Goal: Task Accomplishment & Management: Complete application form

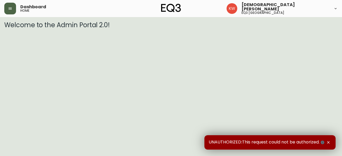
click at [12, 7] on button "button" at bounding box center [10, 9] width 12 height 12
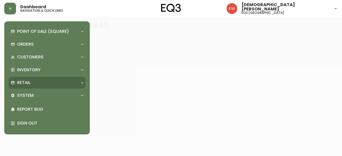
click at [84, 82] on icon at bounding box center [82, 83] width 4 height 4
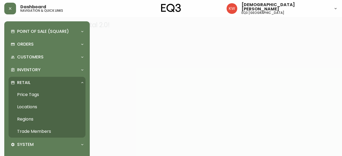
click at [42, 130] on link "Trade Members" at bounding box center [47, 132] width 77 height 12
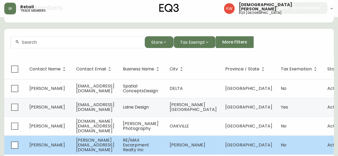
scroll to position [20, 0]
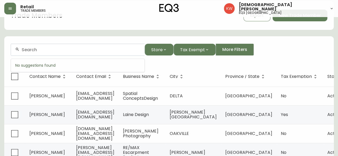
click at [82, 51] on input "text" at bounding box center [81, 49] width 119 height 5
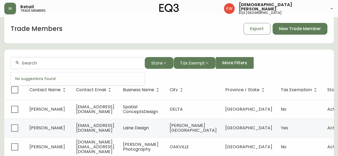
scroll to position [0, 0]
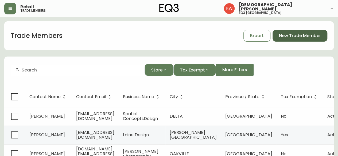
click at [291, 36] on span "New Trade Member" at bounding box center [300, 36] width 42 height 6
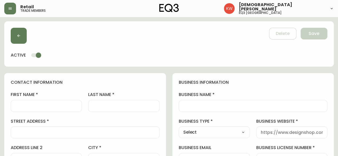
click at [38, 97] on label "first name" at bounding box center [46, 95] width 71 height 6
click at [38, 104] on input "first name" at bounding box center [46, 106] width 62 height 5
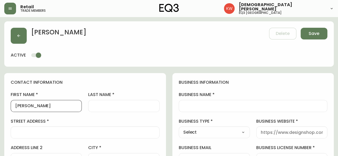
type input "[PERSON_NAME]"
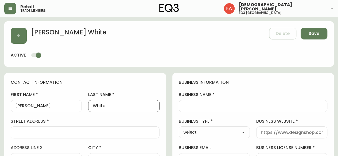
type input "White"
click at [213, 106] on input "business name" at bounding box center [253, 106] width 140 height 5
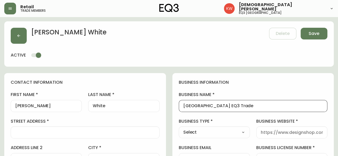
type input "[GEOGRAPHIC_DATA] EQ3 Trade"
click at [229, 131] on select "Select Interior Designer Architect Home Builder Contractor Real Estate Agent Ho…" at bounding box center [214, 133] width 71 height 8
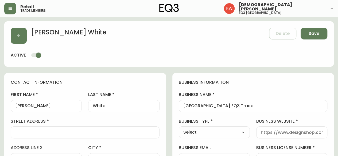
select select "Other"
click at [179, 129] on select "Select Interior Designer Architect Home Builder Contractor Real Estate Agent Ho…" at bounding box center [214, 133] width 71 height 8
type input "Other"
click at [277, 131] on input "other business type" at bounding box center [292, 132] width 62 height 5
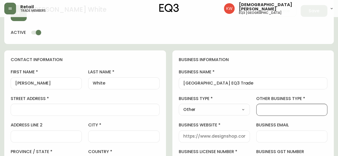
scroll to position [53, 0]
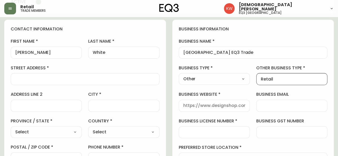
type input "Retail"
click at [223, 115] on div "business information business name [GEOGRAPHIC_DATA] EQ3 Trade business type Ot…" at bounding box center [253, 109] width 162 height 178
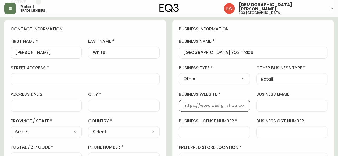
click at [226, 107] on input "business website" at bounding box center [214, 105] width 62 height 5
type input "[DOMAIN_NAME]"
click at [55, 78] on input "street address" at bounding box center [85, 79] width 140 height 5
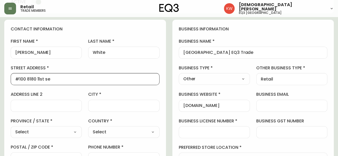
type input "#100 8180 11st se"
click at [98, 104] on input "city" at bounding box center [124, 105] width 62 height 5
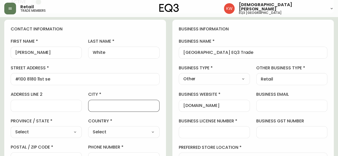
type input "[GEOGRAPHIC_DATA]"
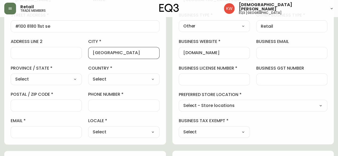
scroll to position [107, 0]
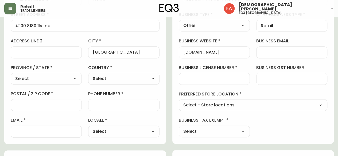
click at [63, 77] on select "Select [GEOGRAPHIC_DATA] [GEOGRAPHIC_DATA] [GEOGRAPHIC_DATA] [GEOGRAPHIC_DATA] …" at bounding box center [46, 79] width 71 height 8
select select "AB"
click at [11, 75] on select "Select [GEOGRAPHIC_DATA] [GEOGRAPHIC_DATA] [GEOGRAPHIC_DATA] [GEOGRAPHIC_DATA] …" at bounding box center [46, 79] width 71 height 8
type input "[GEOGRAPHIC_DATA]"
click at [129, 79] on select "Select [GEOGRAPHIC_DATA] [GEOGRAPHIC_DATA]" at bounding box center [123, 79] width 71 height 8
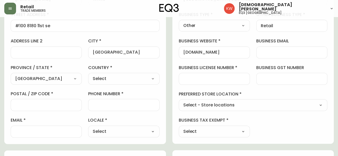
select select "CA"
click at [88, 75] on select "Select [GEOGRAPHIC_DATA] [GEOGRAPHIC_DATA]" at bounding box center [123, 79] width 71 height 8
type input "[GEOGRAPHIC_DATA]"
click at [119, 104] on input "phone number" at bounding box center [124, 105] width 62 height 5
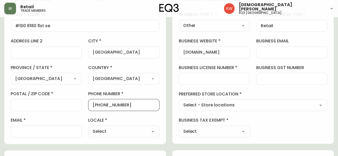
type input "[PHONE_NUMBER]"
click at [103, 133] on select "Select CA_EN [GEOGRAPHIC_DATA] US_EN" at bounding box center [123, 132] width 71 height 8
select select "CA_EN"
click at [88, 128] on select "Select CA_EN [GEOGRAPHIC_DATA] US_EN" at bounding box center [123, 132] width 71 height 8
type input "CA_EN"
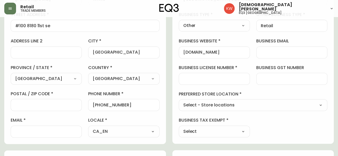
click at [222, 131] on select "Select Yes No" at bounding box center [214, 132] width 71 height 8
select select "false"
click at [179, 128] on select "Select Yes No" at bounding box center [214, 132] width 71 height 8
type input "No"
click at [221, 102] on select "Select - Store locations EQ3 [GEOGRAPHIC_DATA] EQ3 [GEOGRAPHIC_DATA] [GEOGRAPHI…" at bounding box center [253, 106] width 149 height 8
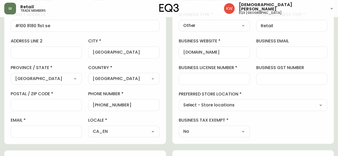
select select "cjw10z96m00006gs08l3o91tv"
click at [179, 102] on select "Select - Store locations EQ3 [GEOGRAPHIC_DATA] EQ3 [GEOGRAPHIC_DATA] [GEOGRAPHI…" at bounding box center [253, 106] width 149 height 8
type input "EQ3 [GEOGRAPHIC_DATA]"
click at [232, 75] on div at bounding box center [214, 79] width 71 height 12
type input "."
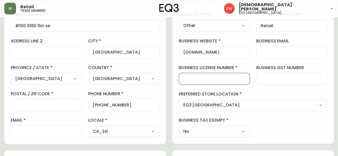
click at [52, 133] on input "email" at bounding box center [46, 131] width 62 height 5
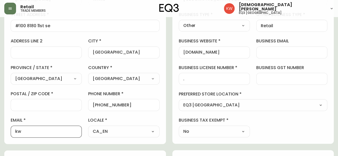
type input "[EMAIL_ADDRESS][DOMAIN_NAME]"
click at [52, 103] on input "postal / zip code" at bounding box center [46, 105] width 62 height 5
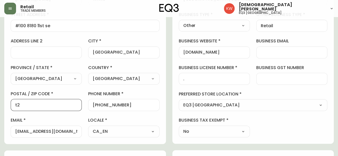
type input "t"
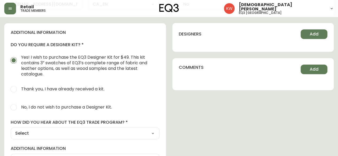
scroll to position [267, 0]
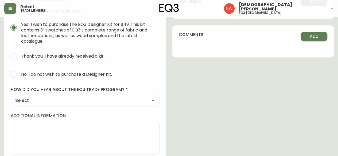
type input "T2H 3B5"
click at [14, 74] on input "No, I do not wish to purchase a Designer Kit." at bounding box center [14, 75] width 12 height 12
radio input "true"
radio input "false"
click at [29, 101] on select "Select Social Media Advertisement Trade Show Outreach from a Trade Rep Other" at bounding box center [85, 101] width 149 height 8
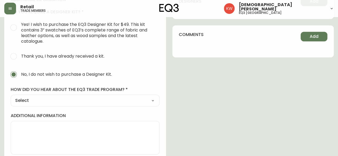
select select "Other"
click at [11, 97] on select "Select Social Media Advertisement Trade Show Outreach from a Trade Rep Other" at bounding box center [85, 101] width 149 height 8
type input "Other"
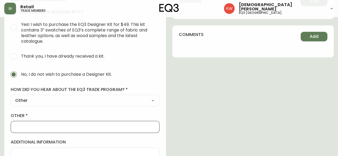
click at [37, 126] on input "other" at bounding box center [85, 127] width 140 height 5
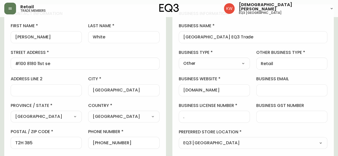
scroll to position [0, 0]
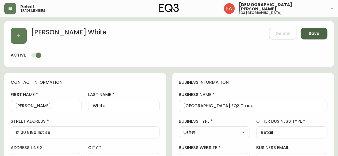
type input "TRADE REP"
click at [312, 32] on span "Save" at bounding box center [314, 34] width 11 height 6
select select
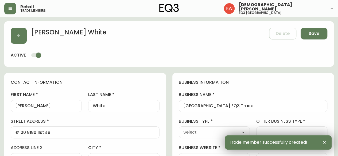
type input "[PHONE_NUMBER]"
type input "Other"
select select "Other"
type input "Other"
select select "Other"
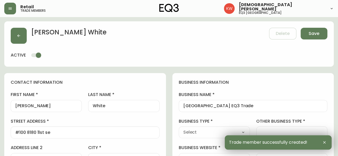
type input "Retail"
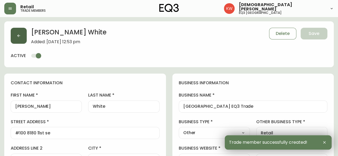
click at [23, 36] on button "button" at bounding box center [19, 36] width 16 height 16
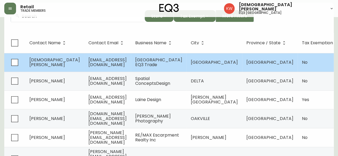
scroll to position [27, 0]
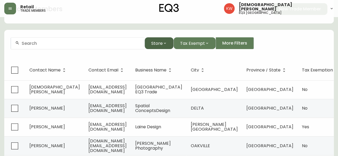
click at [162, 46] on button "Store" at bounding box center [159, 43] width 29 height 12
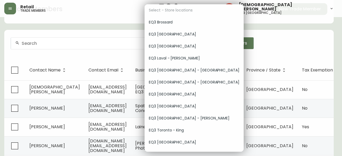
click at [166, 48] on span "EQ3 [GEOGRAPHIC_DATA]" at bounding box center [194, 47] width 91 height 6
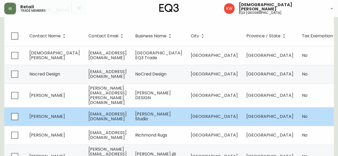
click at [121, 111] on span "[EMAIL_ADDRESS][DOMAIN_NAME]" at bounding box center [107, 116] width 38 height 11
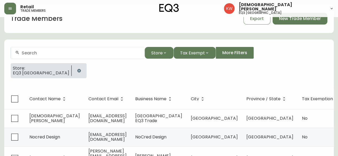
select select "AB"
select select "CA"
select select "CA_EN"
select select "Other"
select select "Interior Designer"
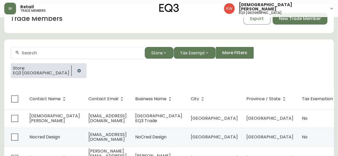
select select "false"
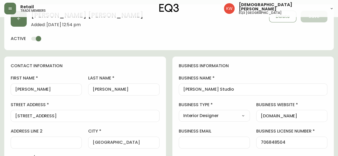
scroll to position [80, 0]
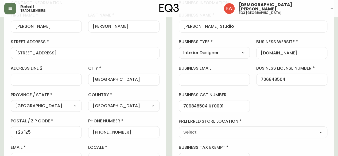
type input "EQ3 [GEOGRAPHIC_DATA]"
select select "cjw10z96m00006gs08l3o91tv"
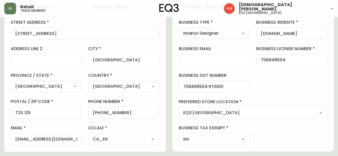
scroll to position [134, 0]
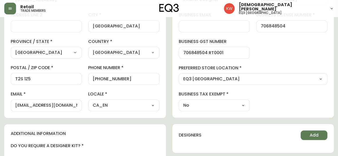
click at [15, 105] on div "[EMAIL_ADDRESS][DOMAIN_NAME]" at bounding box center [46, 106] width 71 height 12
drag, startPoint x: 78, startPoint y: 106, endPoint x: 43, endPoint y: 106, distance: 34.7
click at [31, 106] on div "[EMAIL_ADDRESS][DOMAIN_NAME]" at bounding box center [46, 106] width 71 height 12
drag, startPoint x: 77, startPoint y: 105, endPoint x: 6, endPoint y: 107, distance: 70.6
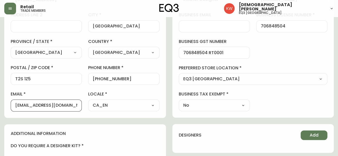
click at [6, 107] on div "contact information first name [PERSON_NAME] last name [PERSON_NAME][GEOGRAPHIC…" at bounding box center [85, 29] width 162 height 178
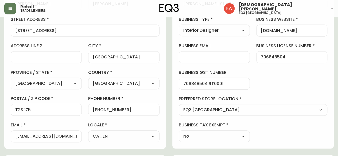
scroll to position [107, 0]
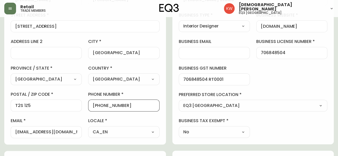
drag, startPoint x: 124, startPoint y: 107, endPoint x: 98, endPoint y: 104, distance: 25.8
click at [98, 104] on input "[PHONE_NUMBER]" at bounding box center [124, 105] width 62 height 5
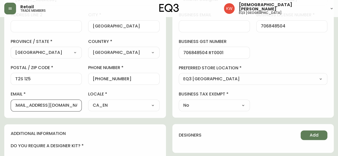
scroll to position [0, 3]
drag, startPoint x: 15, startPoint y: 105, endPoint x: 84, endPoint y: 104, distance: 69.5
click at [84, 104] on div "first name [PERSON_NAME] last name [PERSON_NAME][GEOGRAPHIC_DATA] address [STRE…" at bounding box center [85, 35] width 149 height 153
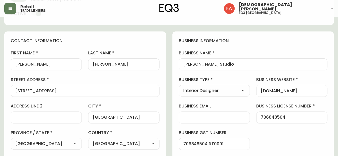
scroll to position [53, 0]
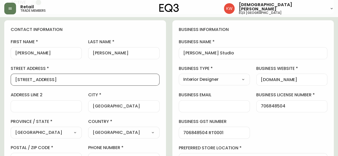
drag, startPoint x: 92, startPoint y: 79, endPoint x: 7, endPoint y: 80, distance: 85.8
click at [7, 80] on div "contact information first name [PERSON_NAME] last name [PERSON_NAME][GEOGRAPHIC…" at bounding box center [85, 109] width 162 height 178
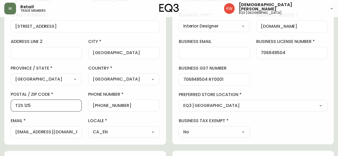
scroll to position [0, 0]
drag, startPoint x: 33, startPoint y: 104, endPoint x: 0, endPoint y: 111, distance: 33.3
click at [0, 111] on main "[PERSON_NAME] Added: [DATE] 12:54 pm Delete Save active contact information fir…" at bounding box center [169, 129] width 338 height 439
click at [14, 131] on div "[EMAIL_ADDRESS][DOMAIN_NAME]" at bounding box center [46, 132] width 71 height 12
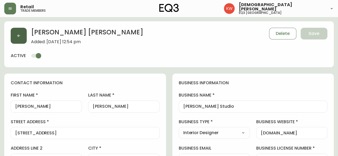
click at [15, 32] on button "button" at bounding box center [19, 36] width 16 height 16
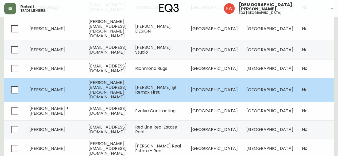
scroll to position [160, 0]
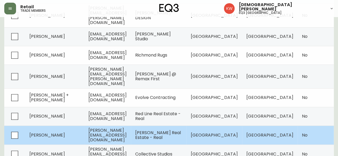
click at [56, 126] on td "[PERSON_NAME]" at bounding box center [54, 135] width 59 height 19
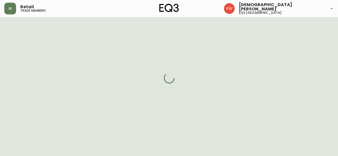
scroll to position [160, 0]
select select "AB"
select select "CA"
select select "CA_EN"
select select "Outreach from a Trade Rep"
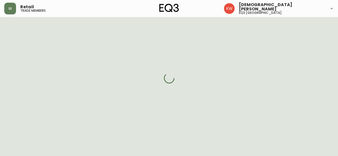
select select "Real Estate Agent"
select select "cjw10z96m00006gs08l3o91tv"
select select "false"
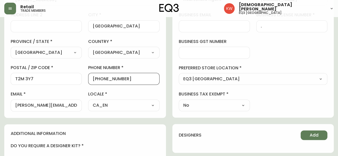
scroll to position [0, 0]
drag, startPoint x: 135, startPoint y: 77, endPoint x: 98, endPoint y: 78, distance: 36.9
click at [98, 78] on input "[PHONE_NUMBER]" at bounding box center [124, 78] width 62 height 5
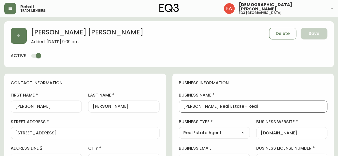
drag, startPoint x: 252, startPoint y: 106, endPoint x: 183, endPoint y: 108, distance: 68.7
click at [183, 108] on input "[PERSON_NAME] Real Estate - Real" at bounding box center [253, 106] width 140 height 5
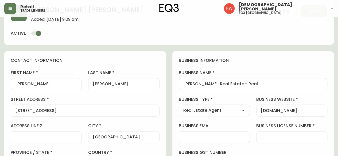
scroll to position [53, 0]
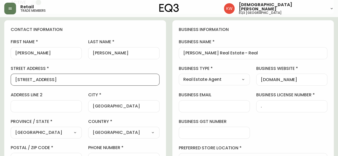
drag, startPoint x: 93, startPoint y: 79, endPoint x: 0, endPoint y: 74, distance: 93.2
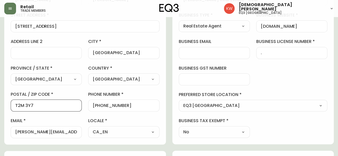
scroll to position [0, 0]
drag, startPoint x: 26, startPoint y: 106, endPoint x: 2, endPoint y: 111, distance: 24.9
click at [2, 111] on main "[PERSON_NAME] Added: [DATE] 9:09 am Delete Save active contact information firs…" at bounding box center [169, 116] width 338 height 412
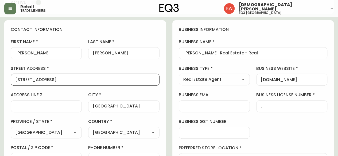
drag, startPoint x: 65, startPoint y: 77, endPoint x: 11, endPoint y: 83, distance: 54.2
click at [11, 83] on div "[STREET_ADDRESS]" at bounding box center [85, 80] width 149 height 12
drag, startPoint x: 86, startPoint y: 80, endPoint x: 68, endPoint y: 77, distance: 18.9
click at [68, 77] on input "[STREET_ADDRESS]" at bounding box center [85, 79] width 140 height 5
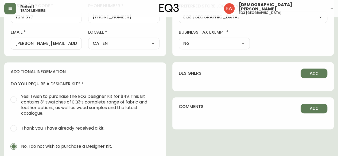
scroll to position [214, 0]
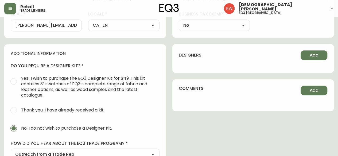
click at [18, 25] on input "[PERSON_NAME][EMAIL_ADDRESS][DOMAIN_NAME]" at bounding box center [46, 25] width 62 height 5
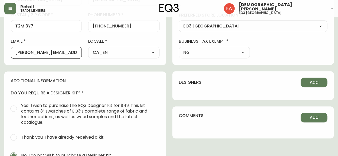
scroll to position [160, 0]
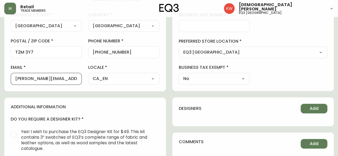
drag, startPoint x: 15, startPoint y: 79, endPoint x: 78, endPoint y: 77, distance: 62.8
click at [77, 80] on div "[PERSON_NAME][EMAIL_ADDRESS][DOMAIN_NAME]" at bounding box center [46, 79] width 71 height 12
click at [78, 77] on div "[PERSON_NAME][EMAIL_ADDRESS][DOMAIN_NAME]" at bounding box center [46, 79] width 71 height 12
drag, startPoint x: 77, startPoint y: 79, endPoint x: 6, endPoint y: 80, distance: 70.3
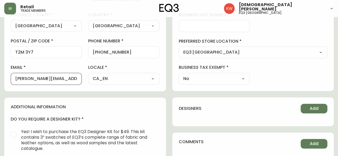
click at [6, 80] on div "contact information first name [PERSON_NAME] last name [PERSON_NAME][GEOGRAPHIC…" at bounding box center [85, 2] width 162 height 178
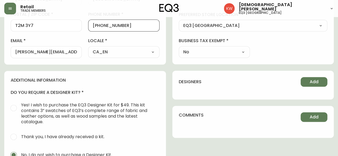
drag, startPoint x: 127, startPoint y: 25, endPoint x: 98, endPoint y: 23, distance: 29.0
click at [98, 23] on input "[PHONE_NUMBER]" at bounding box center [124, 25] width 62 height 5
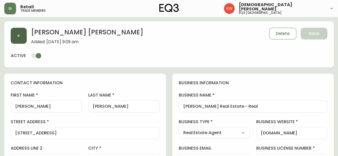
click at [21, 34] on button "button" at bounding box center [19, 36] width 16 height 16
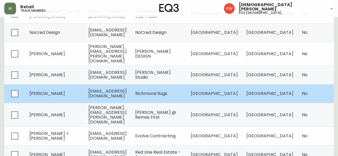
scroll to position [134, 0]
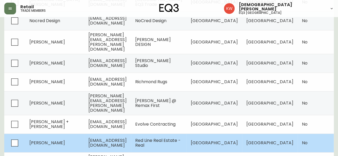
click at [63, 134] on td "[PERSON_NAME]" at bounding box center [54, 143] width 59 height 19
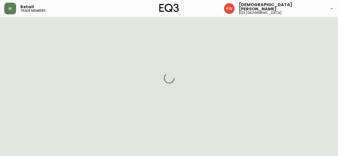
scroll to position [134, 0]
select select "AB"
select select "CA"
select select "US_EN"
select select "Trade Show"
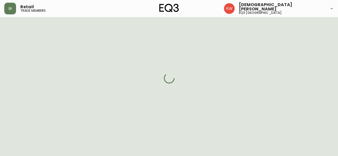
select select "Real Estate Agent"
select select "cjw10z96m00006gs08l3o91tv"
select select "false"
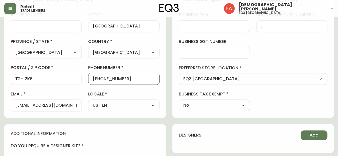
drag, startPoint x: 125, startPoint y: 80, endPoint x: 97, endPoint y: 81, distance: 27.8
click at [97, 81] on div "[PHONE_NUMBER]" at bounding box center [123, 79] width 71 height 12
click at [130, 79] on input "[PHONE_NUMBER]" at bounding box center [124, 78] width 62 height 5
drag, startPoint x: 130, startPoint y: 79, endPoint x: 98, endPoint y: 79, distance: 31.5
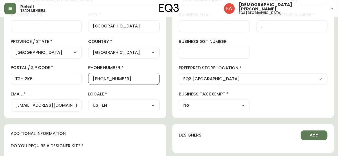
click at [98, 79] on input "[PHONE_NUMBER]" at bounding box center [124, 78] width 62 height 5
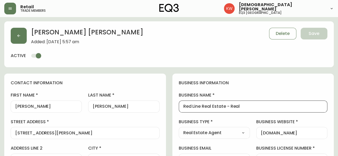
drag, startPoint x: 243, startPoint y: 106, endPoint x: 170, endPoint y: 99, distance: 73.3
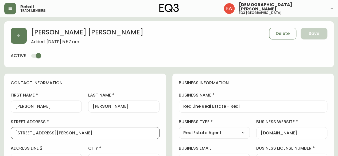
drag, startPoint x: 69, startPoint y: 132, endPoint x: 10, endPoint y: 130, distance: 58.8
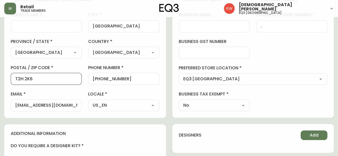
drag, startPoint x: 35, startPoint y: 78, endPoint x: 12, endPoint y: 81, distance: 23.1
click at [12, 81] on div "T2H 2K6" at bounding box center [46, 79] width 71 height 12
click at [14, 105] on div "[EMAIL_ADDRESS][DOMAIN_NAME]" at bounding box center [46, 106] width 71 height 12
click at [77, 105] on div "[EMAIL_ADDRESS][DOMAIN_NAME]" at bounding box center [46, 106] width 71 height 12
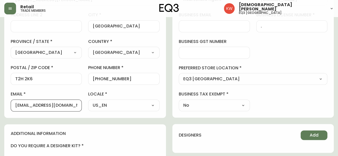
drag, startPoint x: 76, startPoint y: 105, endPoint x: 7, endPoint y: 109, distance: 68.8
click at [7, 109] on div "contact information first name [PERSON_NAME] last name [PERSON_NAME][GEOGRAPHIC…" at bounding box center [85, 29] width 162 height 178
click at [76, 105] on input "[EMAIL_ADDRESS][DOMAIN_NAME]" at bounding box center [46, 105] width 62 height 5
click at [15, 104] on div "[EMAIL_ADDRESS][DOMAIN_NAME]" at bounding box center [46, 106] width 71 height 12
drag, startPoint x: 15, startPoint y: 104, endPoint x: 38, endPoint y: 105, distance: 23.5
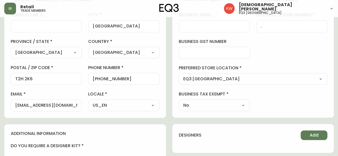
click at [38, 105] on div "[EMAIL_ADDRESS][DOMAIN_NAME]" at bounding box center [46, 106] width 71 height 12
drag, startPoint x: 77, startPoint y: 106, endPoint x: 2, endPoint y: 106, distance: 75.1
click at [2, 106] on main "[PERSON_NAME] Added: [DATE] 5:57 am Delete Save active contact information firs…" at bounding box center [169, 89] width 338 height 412
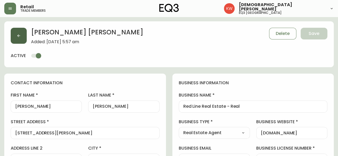
click at [18, 32] on button "button" at bounding box center [19, 36] width 16 height 16
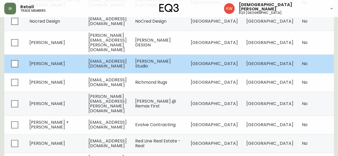
scroll to position [134, 0]
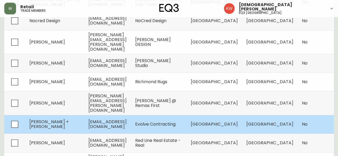
click at [63, 118] on td "[PERSON_NAME] + [PERSON_NAME]" at bounding box center [54, 124] width 59 height 19
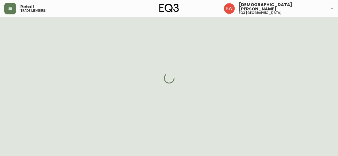
scroll to position [134, 0]
select select "AB"
select select "CA"
select select "US_EN"
select select "Trade Show"
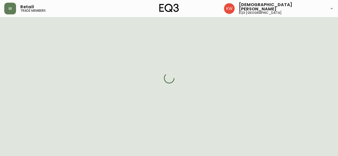
select select "Contractor"
select select "cjw10z96m00006gs08l3o91tv"
select select "false"
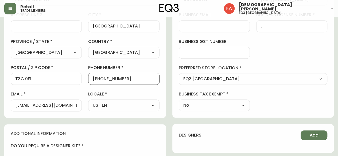
scroll to position [0, 0]
drag, startPoint x: 129, startPoint y: 79, endPoint x: 98, endPoint y: 77, distance: 31.6
click at [98, 77] on input "[PHONE_NUMBER]" at bounding box center [124, 78] width 62 height 5
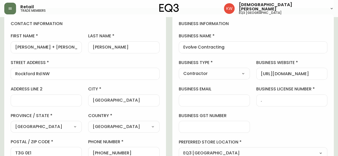
scroll to position [27, 0]
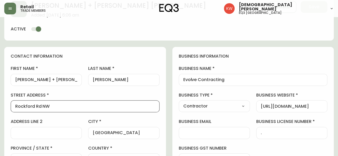
drag, startPoint x: 53, startPoint y: 107, endPoint x: 4, endPoint y: 108, distance: 48.9
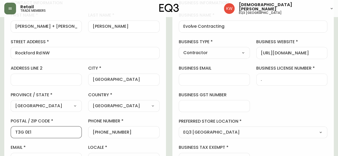
scroll to position [0, 0]
drag, startPoint x: 34, startPoint y: 134, endPoint x: 0, endPoint y: 137, distance: 34.4
click at [0, 137] on main "[PERSON_NAME] + [PERSON_NAME] Added: [DATE] 6:06 am Delete Save active contact …" at bounding box center [169, 143] width 338 height 412
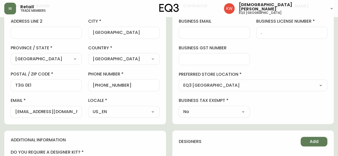
scroll to position [160, 0]
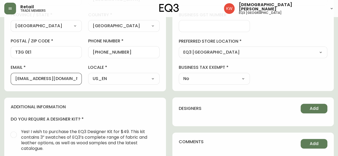
click at [15, 77] on input "[EMAIL_ADDRESS][DOMAIN_NAME]" at bounding box center [46, 78] width 62 height 5
drag, startPoint x: 15, startPoint y: 77, endPoint x: 83, endPoint y: 79, distance: 67.9
click at [83, 79] on div "first name [PERSON_NAME] + [PERSON_NAME] last name [PERSON_NAME][GEOGRAPHIC_DAT…" at bounding box center [85, 8] width 149 height 153
